Goal: Information Seeking & Learning: Find specific fact

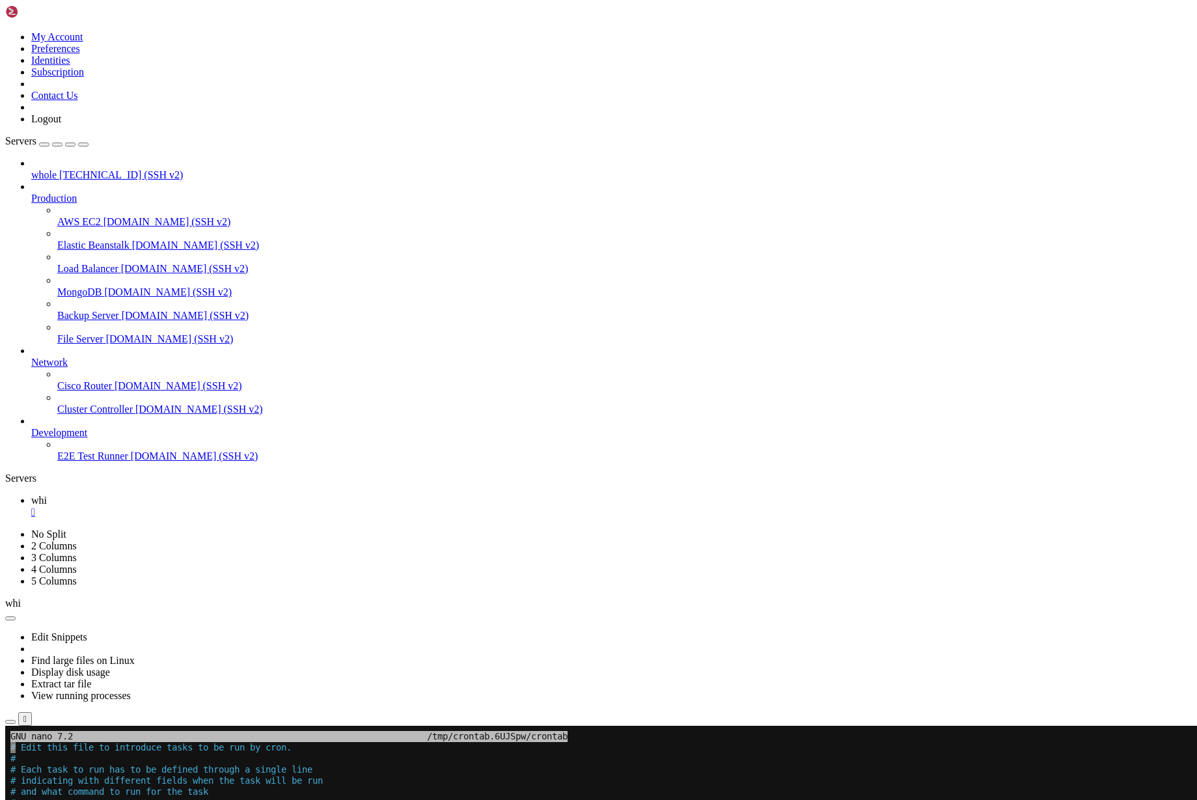
scroll to position [797, 0]
drag, startPoint x: 201, startPoint y: 1155, endPoint x: 317, endPoint y: 1158, distance: 115.9
drag, startPoint x: 107, startPoint y: 1158, endPoint x: 320, endPoint y: 1155, distance: 212.9
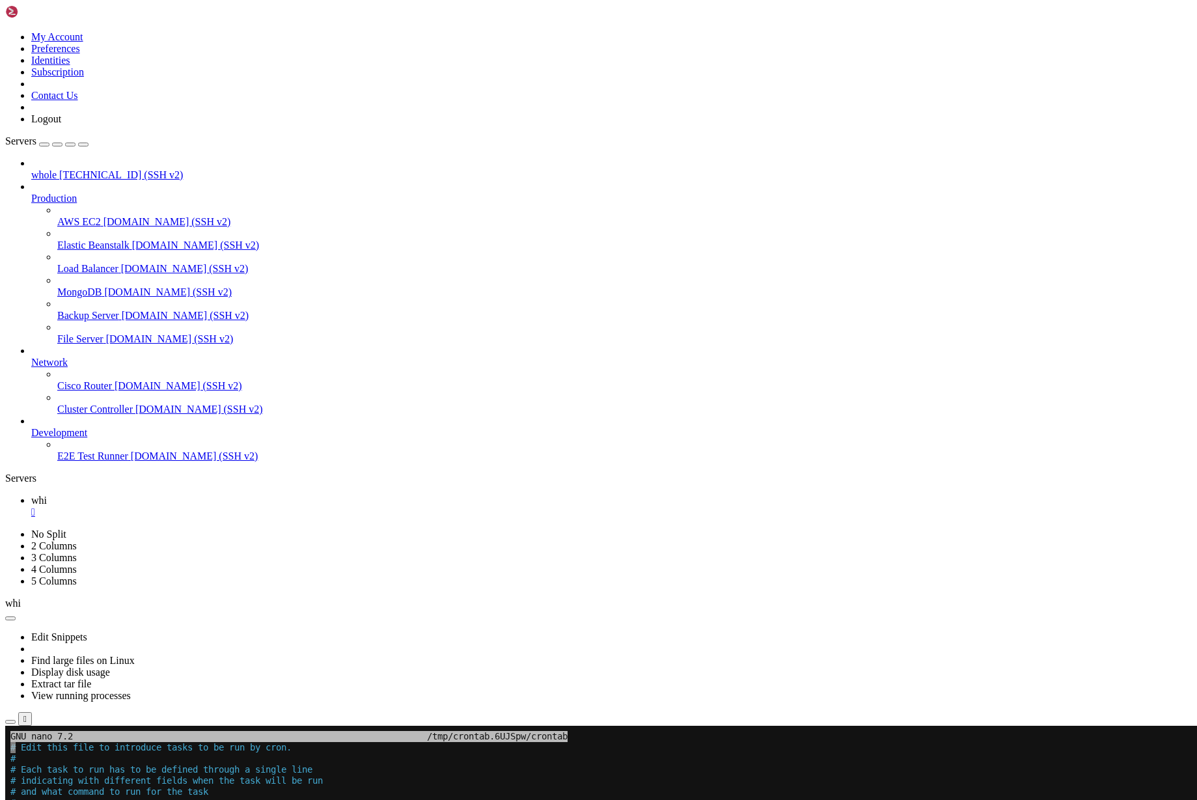
copy x-row "/usr/bin/python3 /home/customer/gsa.py"
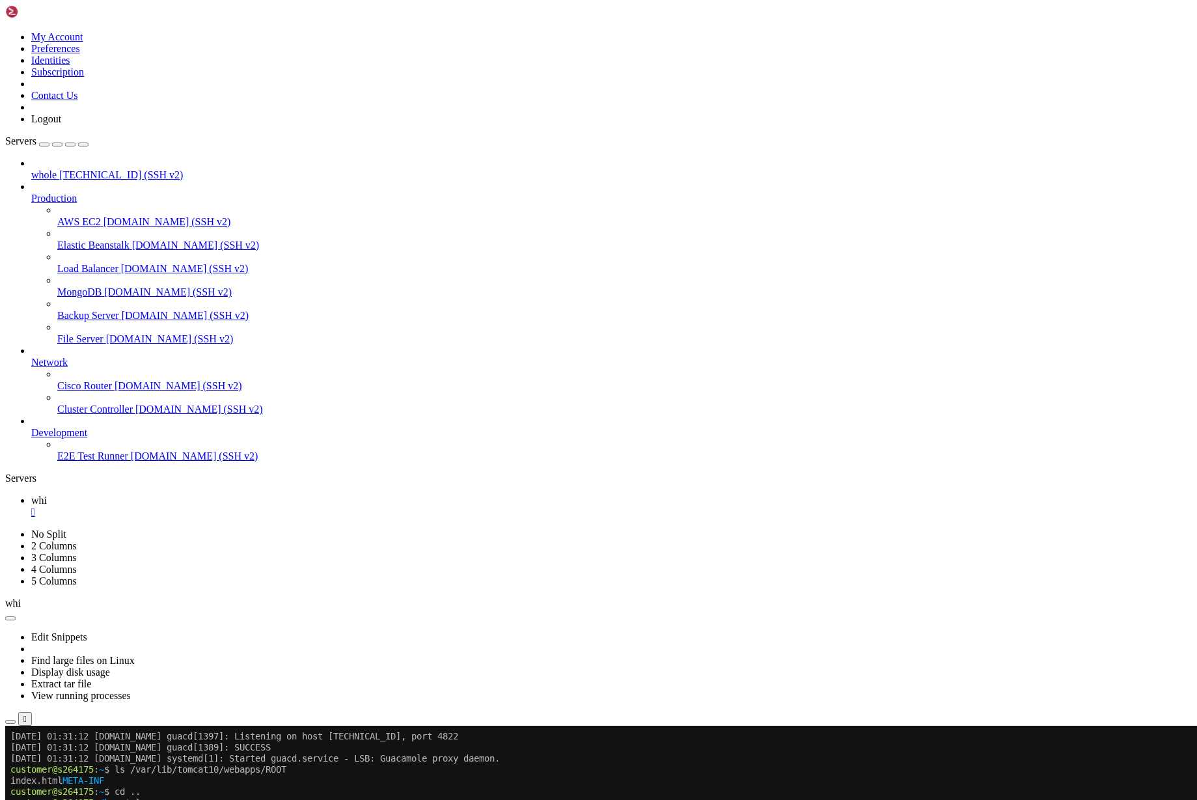
scroll to position [808, 0]
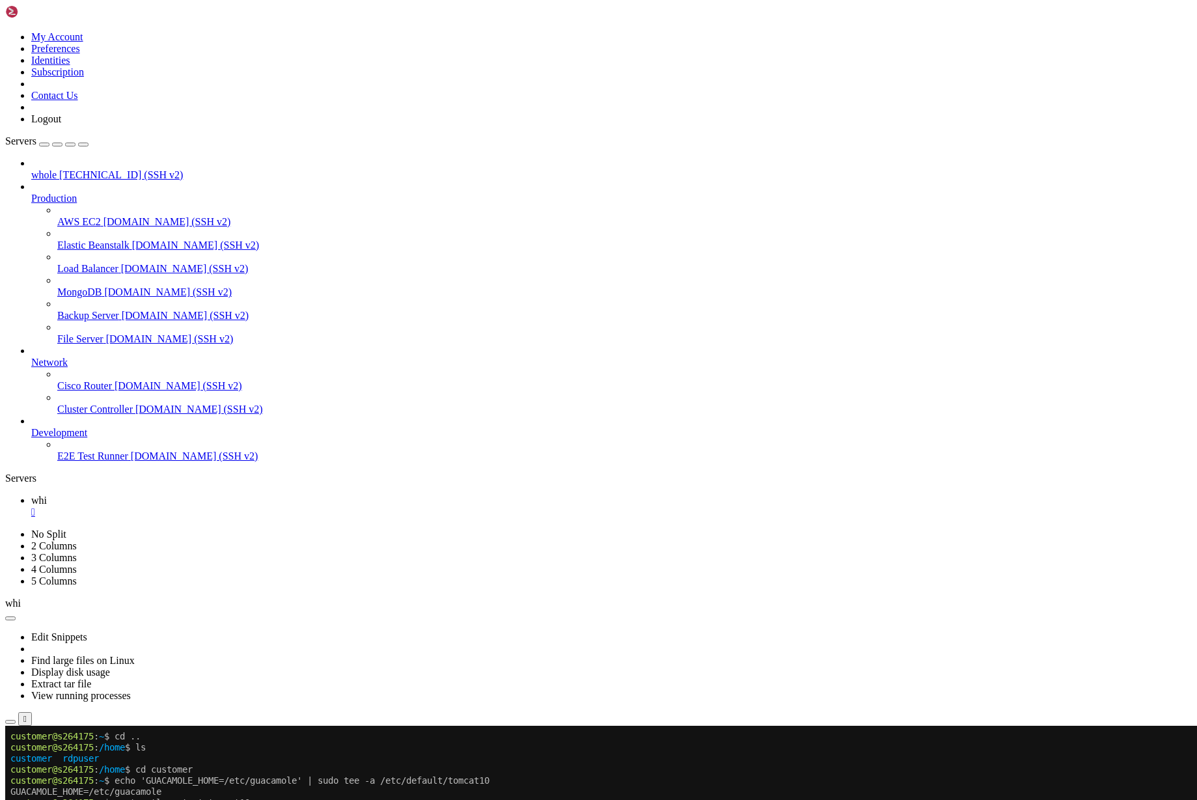
scroll to position [874, 0]
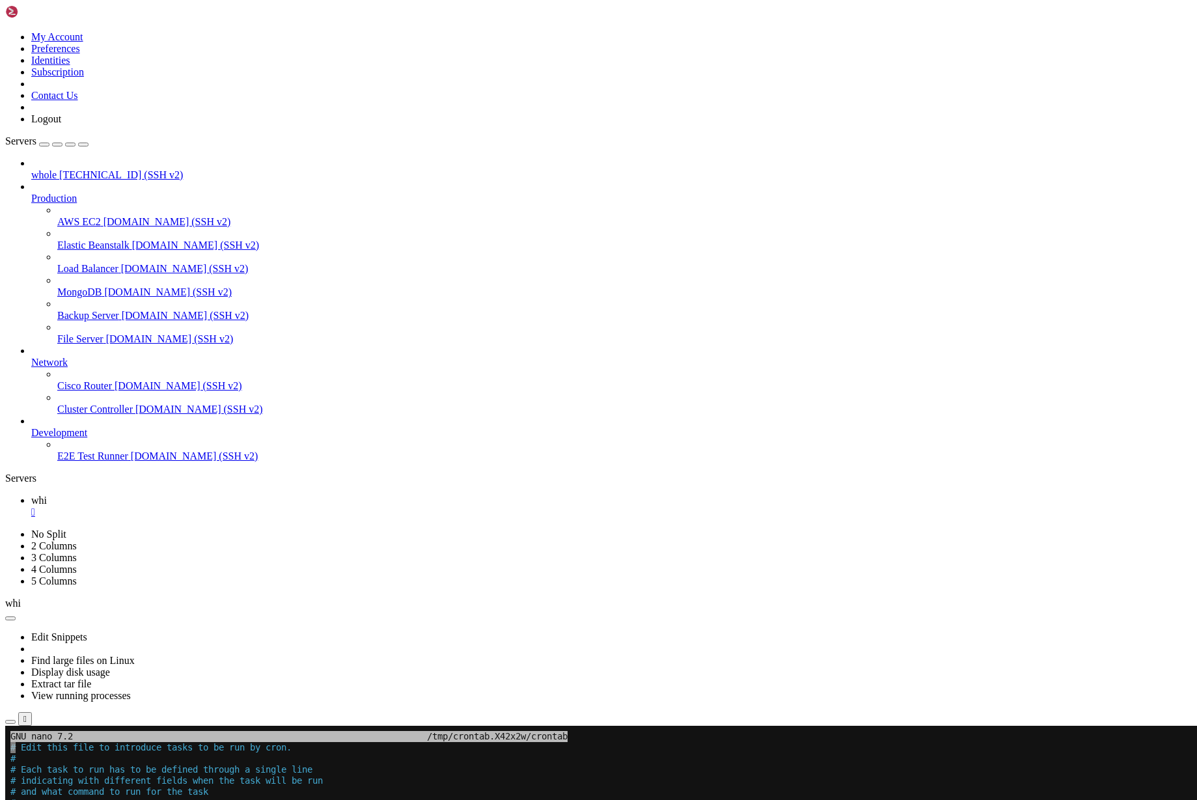
drag, startPoint x: 137, startPoint y: 1113, endPoint x: 303, endPoint y: 1115, distance: 165.4
drag, startPoint x: 306, startPoint y: 1170, endPoint x: 314, endPoint y: 1231, distance: 61.7
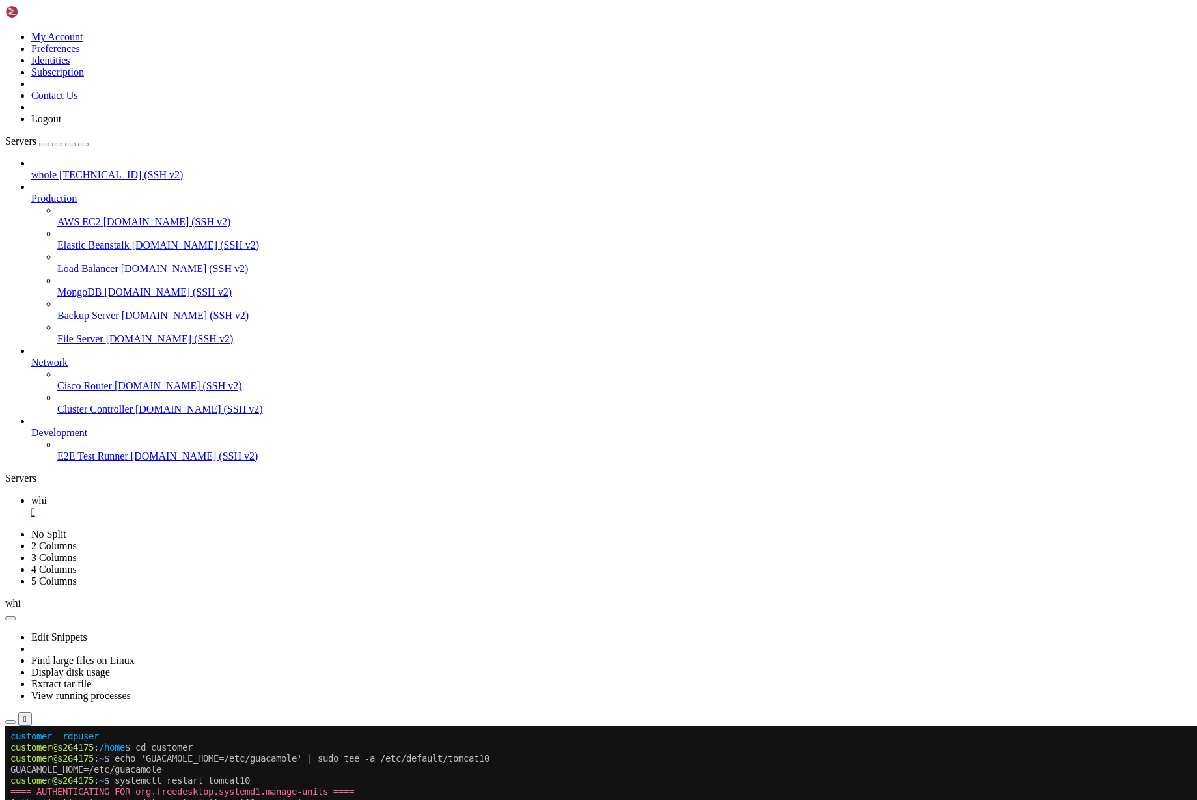
scroll to position [896, 0]
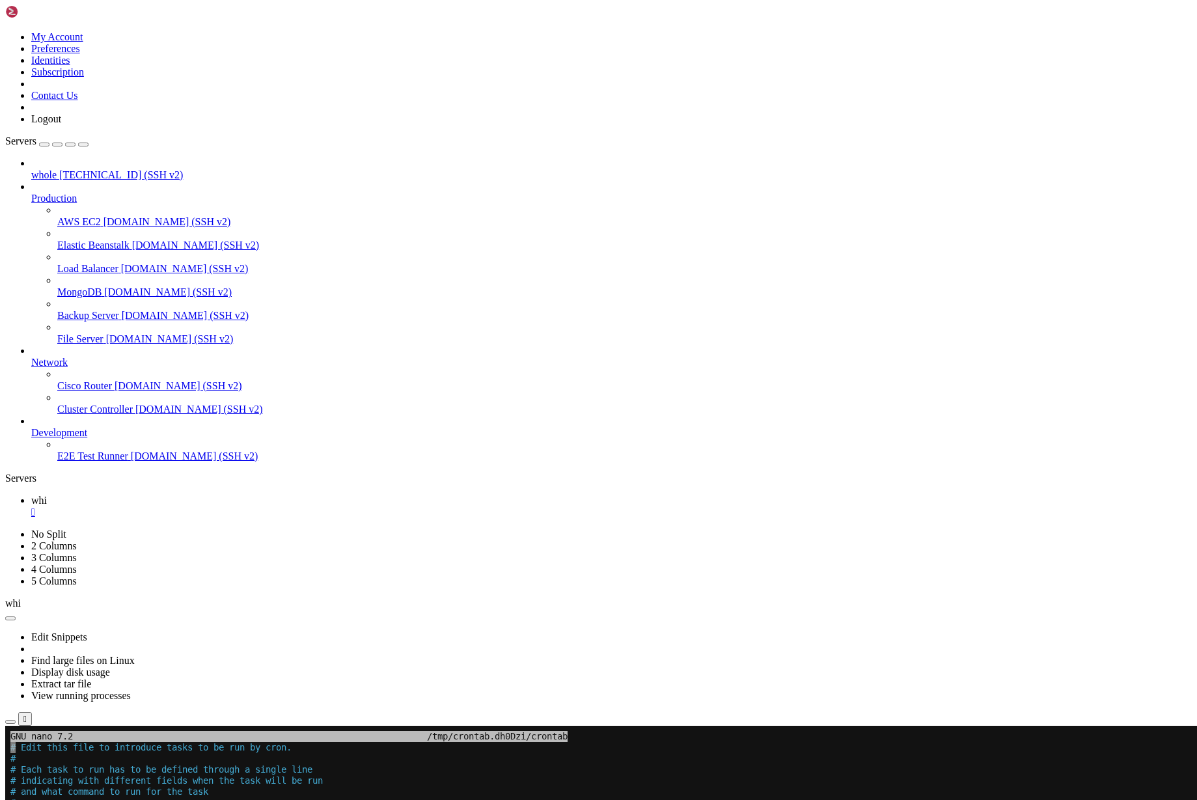
drag, startPoint x: 109, startPoint y: 1156, endPoint x: 394, endPoint y: 1155, distance: 285.8
copy x-row "/home/customer/venv/bin/python /home/customer/gsa.py"
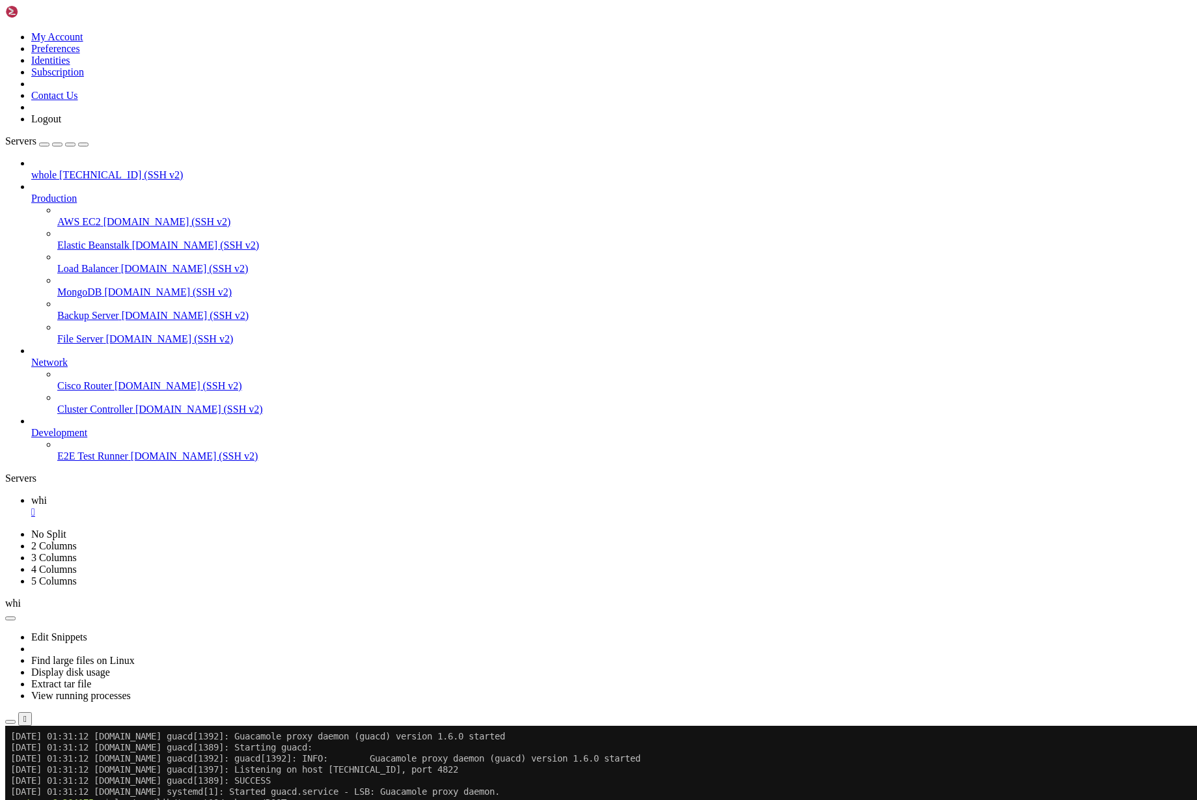
scroll to position [907, 0]
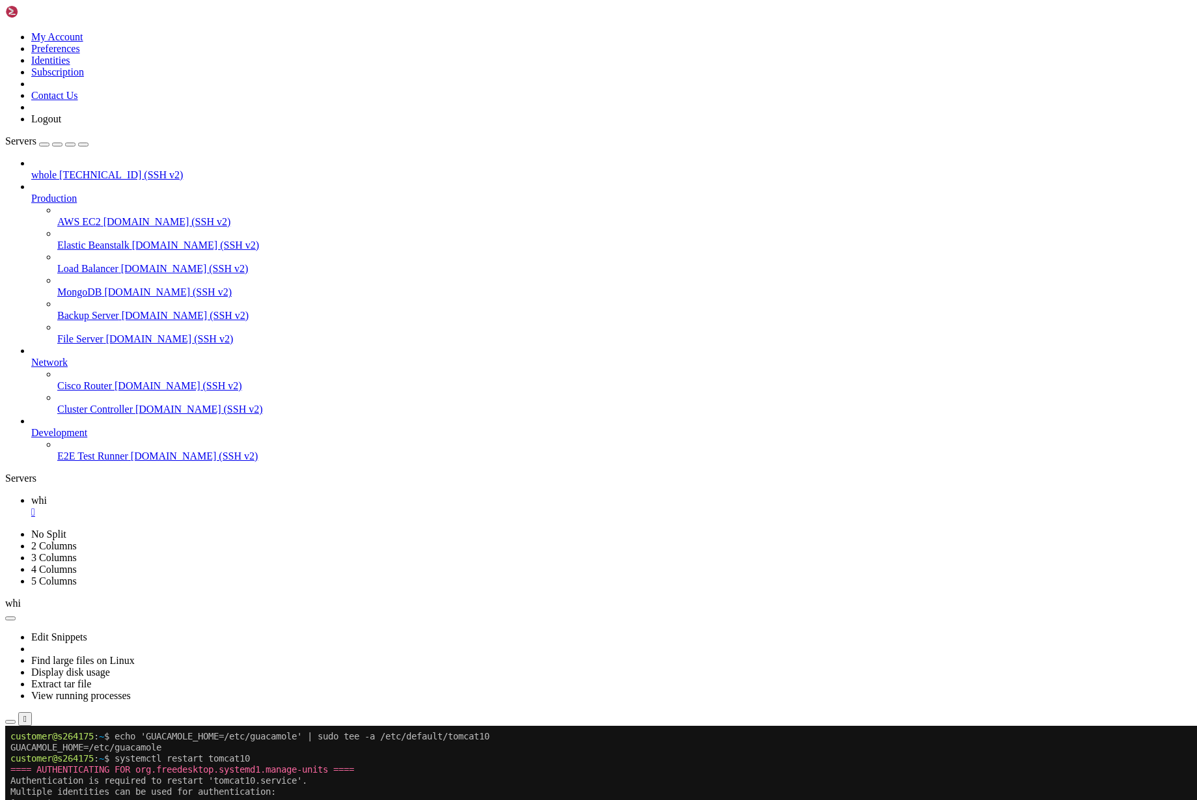
drag, startPoint x: 339, startPoint y: 1141, endPoint x: 240, endPoint y: 1066, distance: 125.0
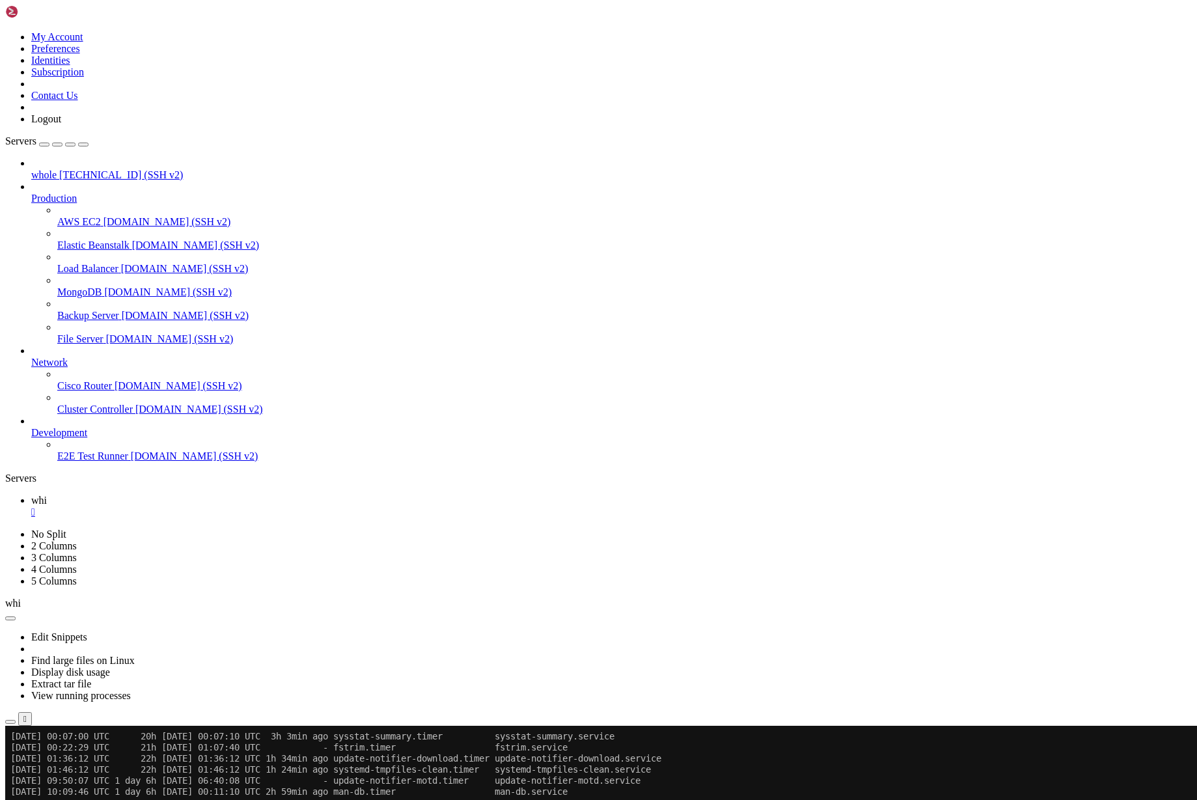
scroll to position [1273, 0]
